Goal: Task Accomplishment & Management: Manage account settings

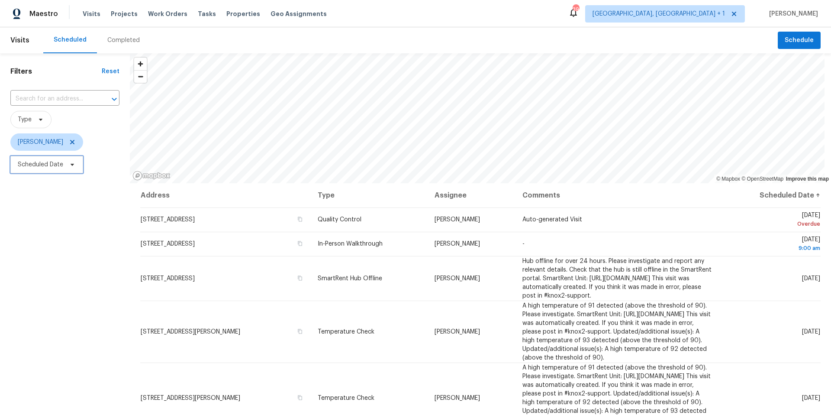
click at [73, 161] on icon at bounding box center [72, 164] width 7 height 7
click at [77, 199] on input "text" at bounding box center [58, 193] width 85 height 17
select select "8"
select select "2025"
select select "9"
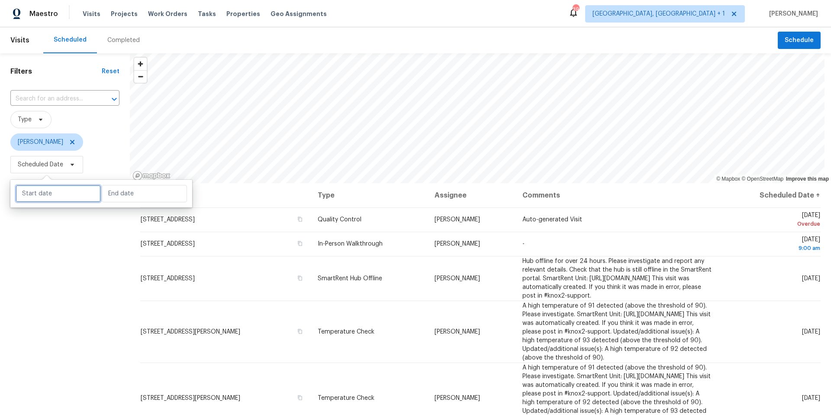
select select "2025"
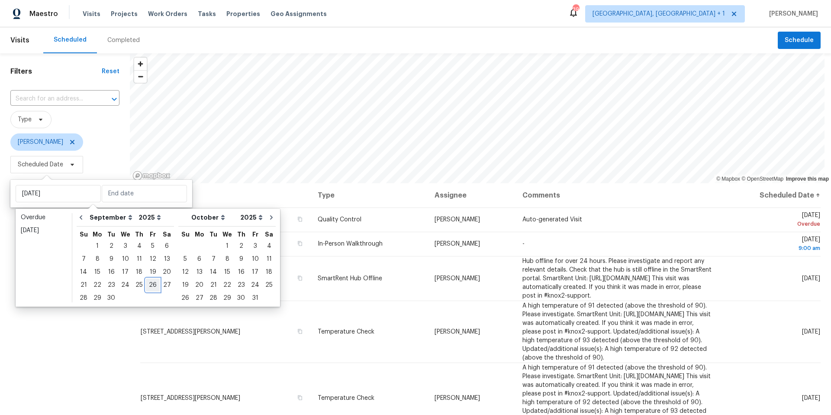
click at [146, 261] on div "26" at bounding box center [153, 285] width 14 height 12
type input "[DATE]"
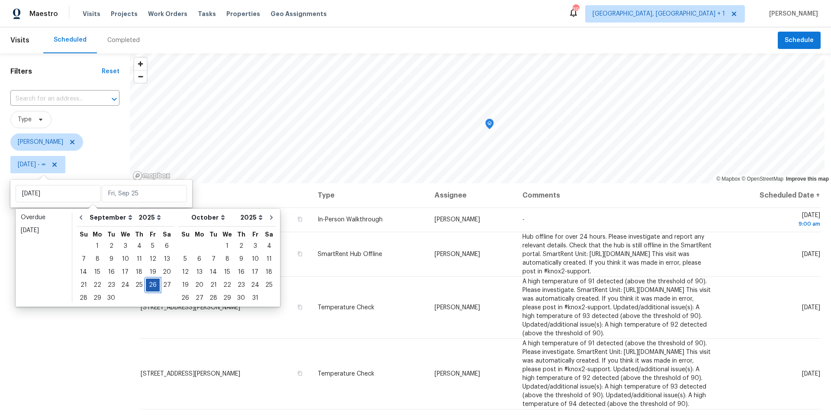
click at [148, 261] on div "26" at bounding box center [153, 285] width 14 height 12
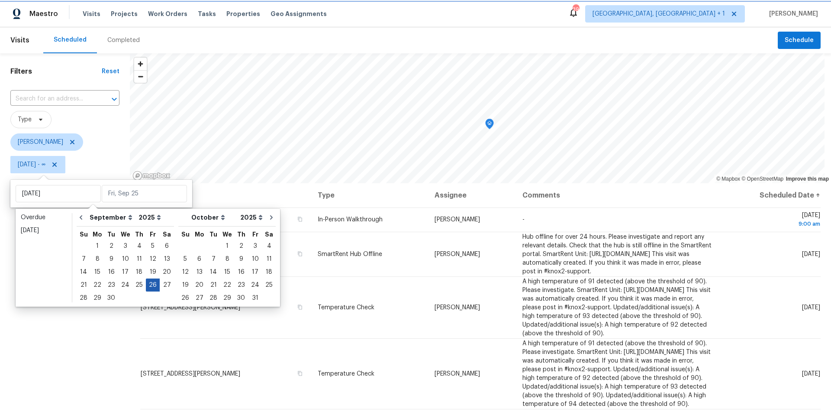
type input "[DATE]"
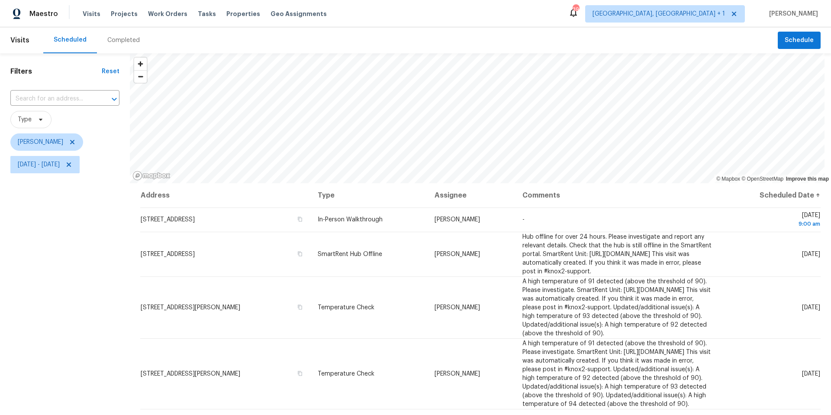
click at [77, 261] on div "Filters Reset ​ Type [PERSON_NAME][DATE] - [DATE]" at bounding box center [65, 283] width 130 height 461
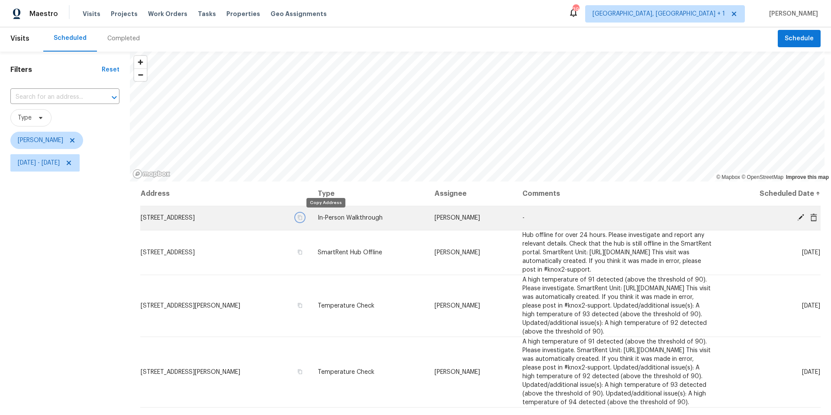
click at [303, 215] on icon "button" at bounding box center [299, 217] width 5 height 5
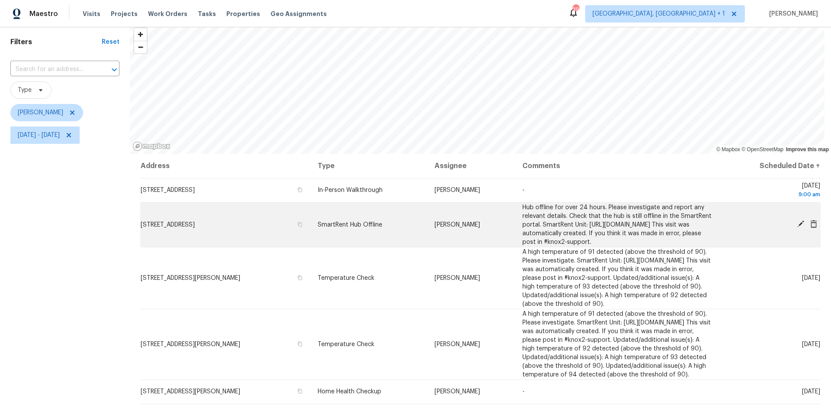
scroll to position [106, 0]
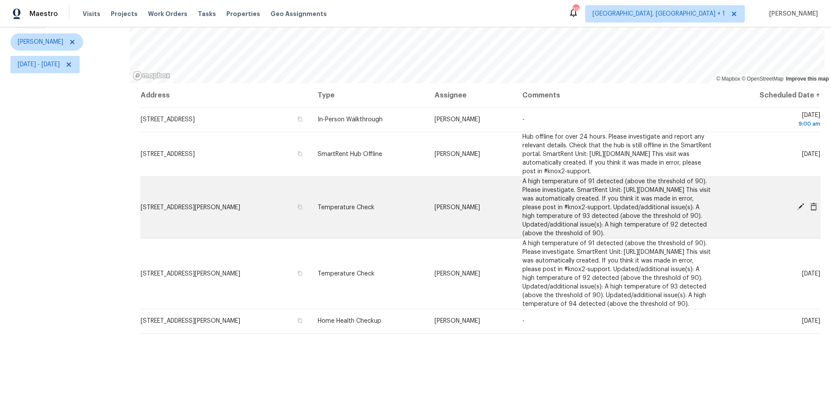
click at [623, 210] on icon at bounding box center [800, 206] width 7 height 7
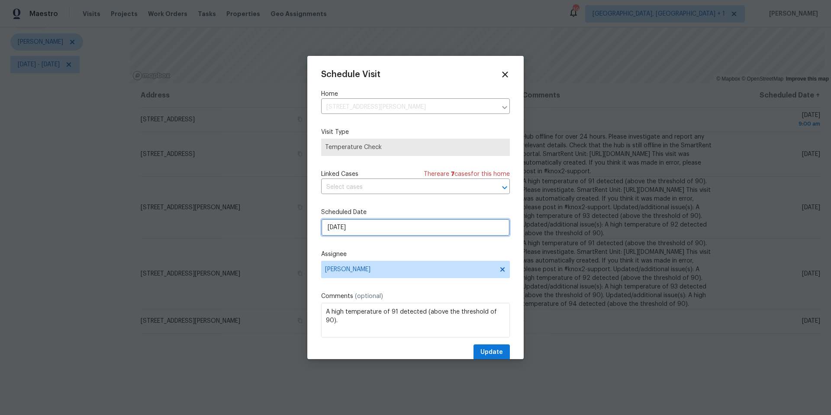
click at [351, 229] on input "[DATE]" at bounding box center [415, 227] width 189 height 17
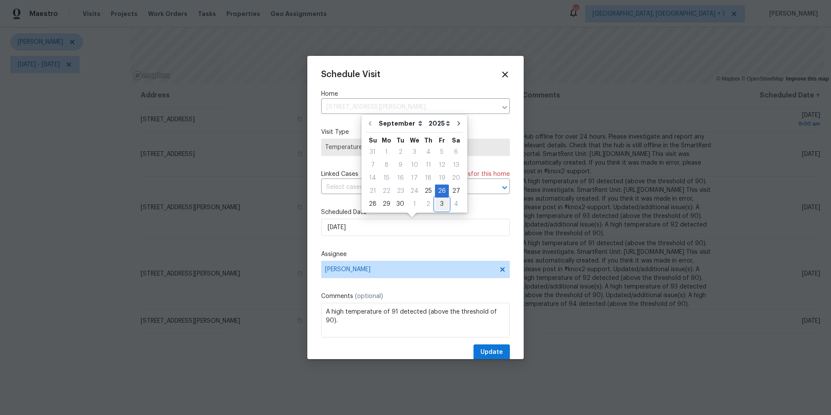
click at [435, 203] on div "3" at bounding box center [442, 204] width 14 height 12
type input "[DATE]"
select select "9"
click at [499, 261] on button "Update" at bounding box center [492, 352] width 36 height 16
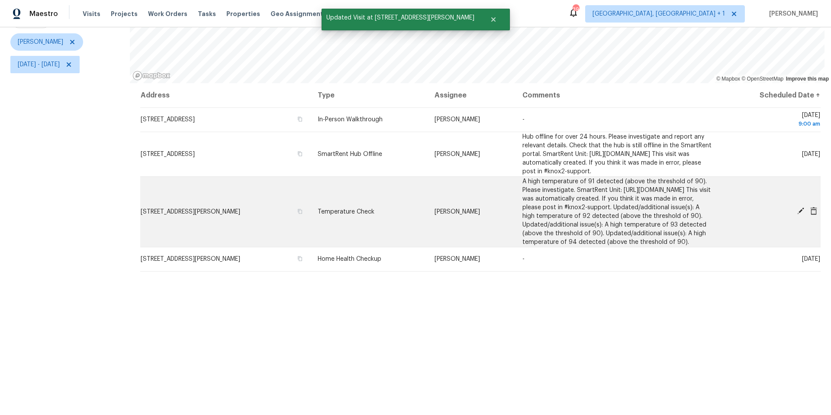
click at [623, 215] on span at bounding box center [800, 211] width 13 height 8
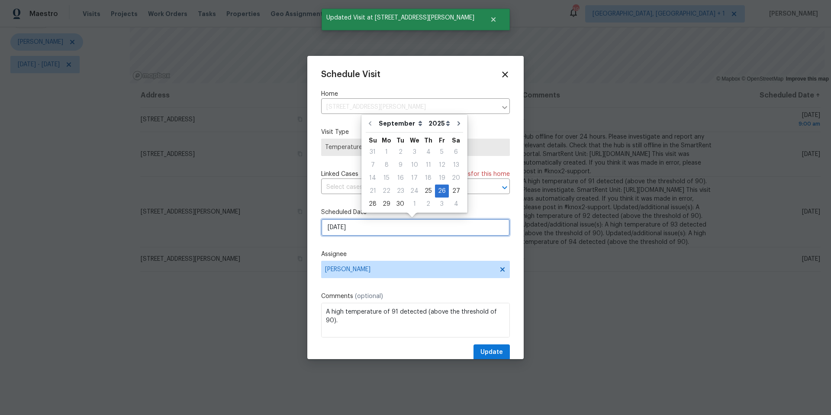
click at [406, 230] on input "[DATE]" at bounding box center [415, 227] width 189 height 17
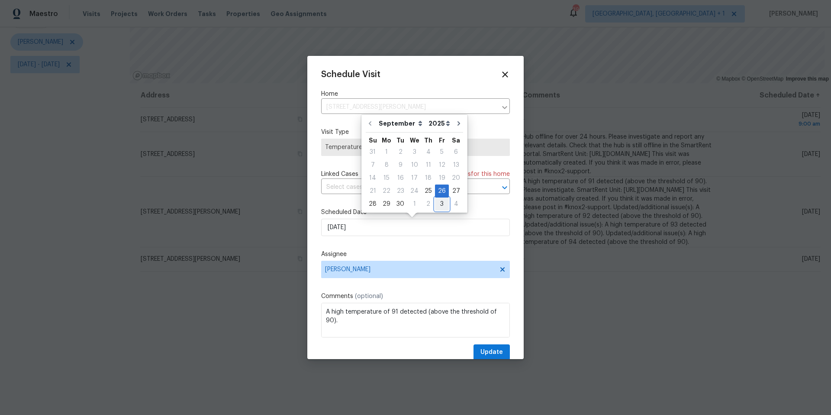
click at [441, 205] on div "3" at bounding box center [442, 204] width 14 height 12
type input "[DATE]"
select select "9"
click at [496, 261] on span "Update" at bounding box center [491, 352] width 23 height 11
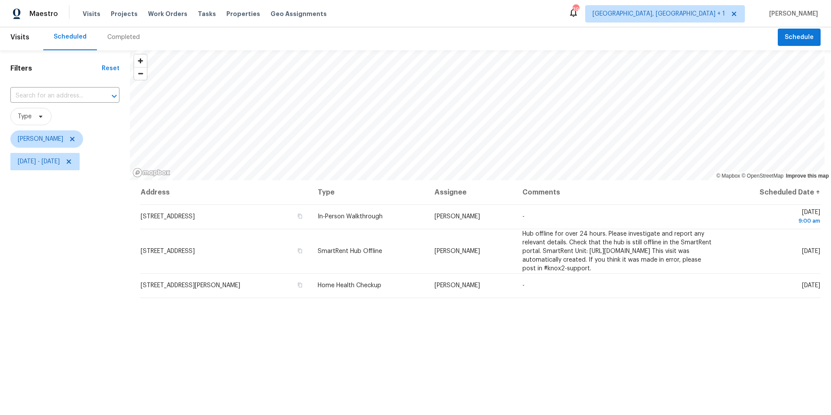
scroll to position [0, 0]
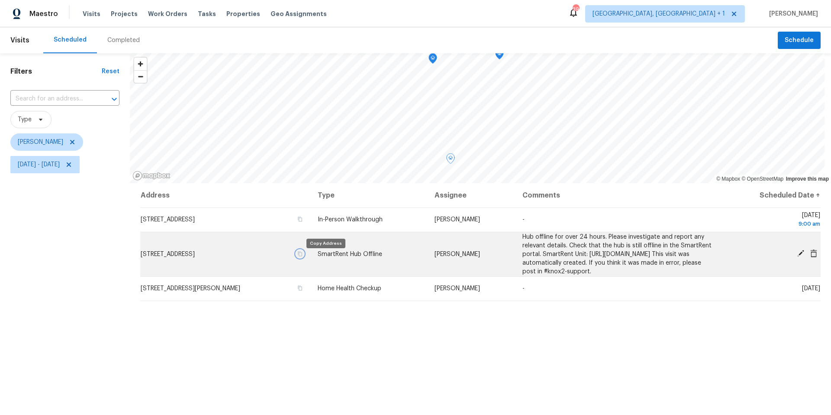
click at [302, 256] on icon "button" at bounding box center [300, 253] width 4 height 5
drag, startPoint x: 325, startPoint y: 257, endPoint x: 406, endPoint y: 255, distance: 80.1
click at [303, 256] on icon "button" at bounding box center [299, 253] width 5 height 5
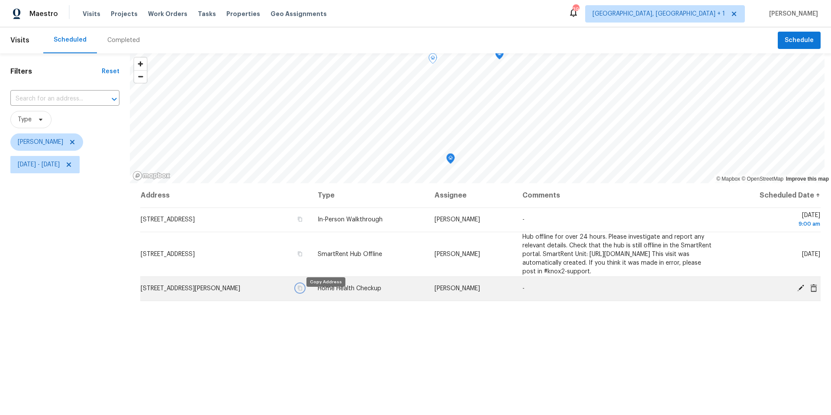
click at [303, 261] on icon "button" at bounding box center [299, 287] width 5 height 5
